Goal: Information Seeking & Learning: Learn about a topic

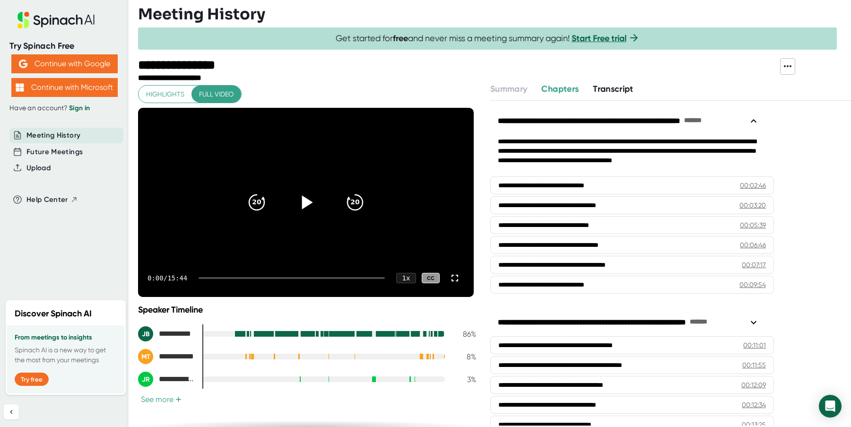
click at [302, 207] on icon at bounding box center [307, 202] width 11 height 14
drag, startPoint x: 177, startPoint y: 280, endPoint x: 165, endPoint y: 254, distance: 28.3
click at [165, 254] on video at bounding box center [306, 202] width 336 height 189
click at [303, 202] on icon at bounding box center [307, 202] width 11 height 14
click at [303, 202] on icon at bounding box center [306, 203] width 24 height 24
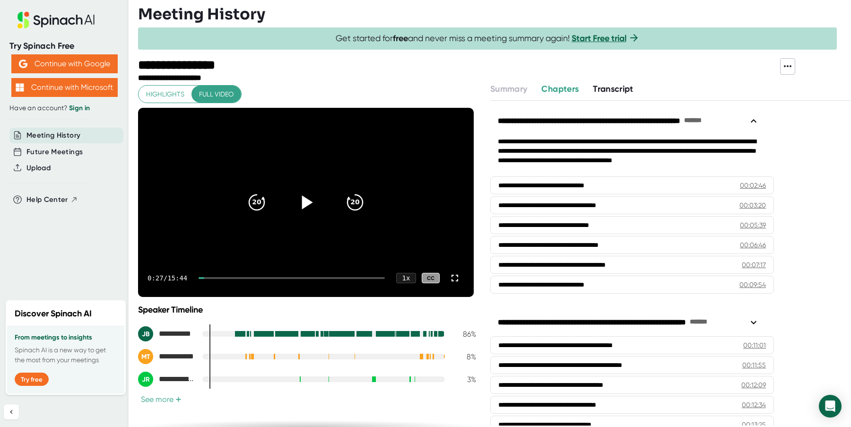
click at [303, 202] on icon at bounding box center [307, 202] width 11 height 14
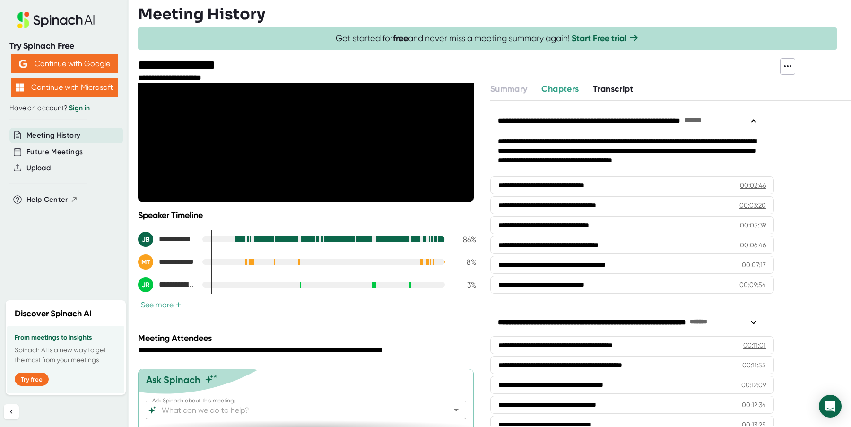
scroll to position [123, 0]
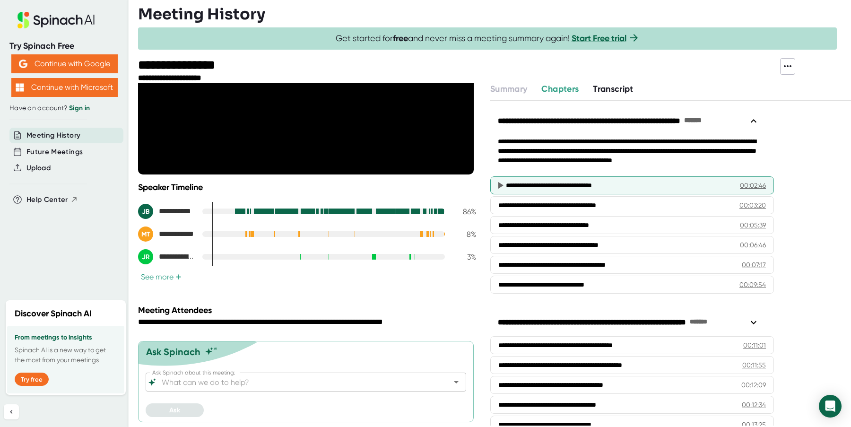
click at [576, 183] on div "**********" at bounding box center [615, 185] width 219 height 9
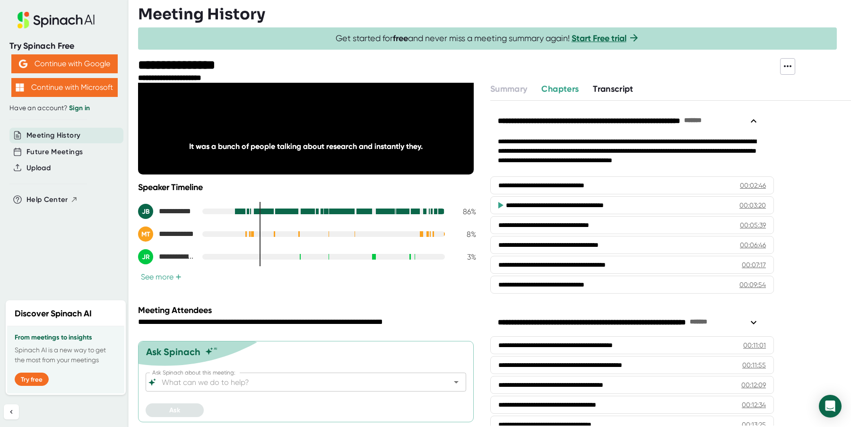
click at [175, 278] on button "See more +" at bounding box center [161, 277] width 46 height 10
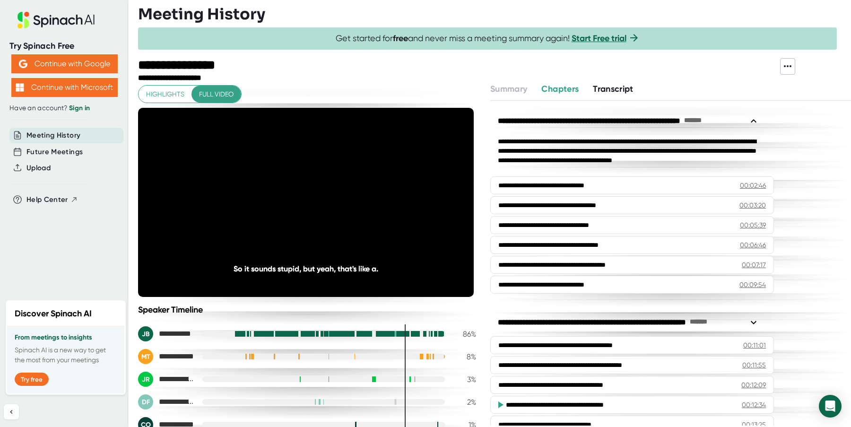
scroll to position [123, 0]
